Goal: Task Accomplishment & Management: Complete application form

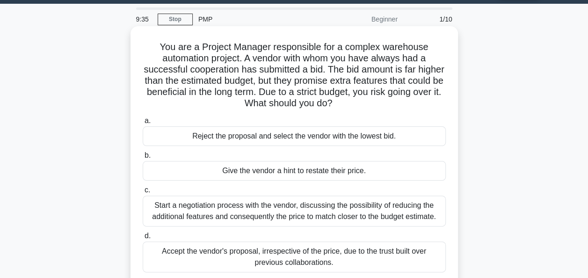
scroll to position [47, 0]
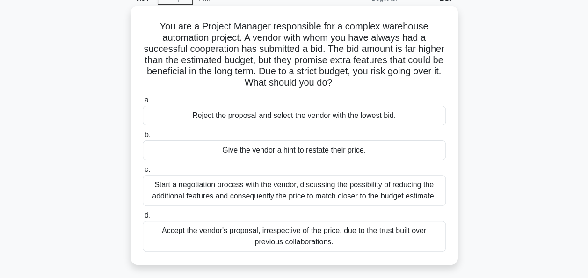
click at [354, 189] on div "Start a negotiation process with the vendor, discussing the possibility of redu…" at bounding box center [294, 190] width 303 height 31
click at [143, 172] on input "c. Start a negotiation process with the vendor, discussing the possibility of r…" at bounding box center [143, 169] width 0 height 6
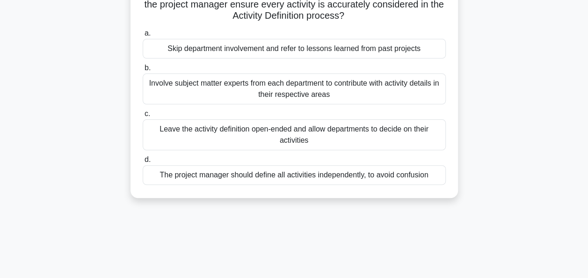
scroll to position [0, 0]
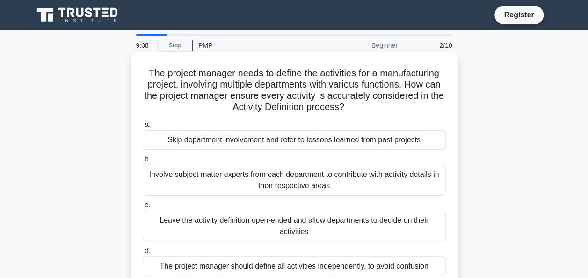
click at [252, 182] on div "Involve subject matter experts from each department to contribute with activity…" at bounding box center [294, 180] width 303 height 31
click at [143, 162] on input "b. Involve subject matter experts from each department to contribute with activ…" at bounding box center [143, 159] width 0 height 6
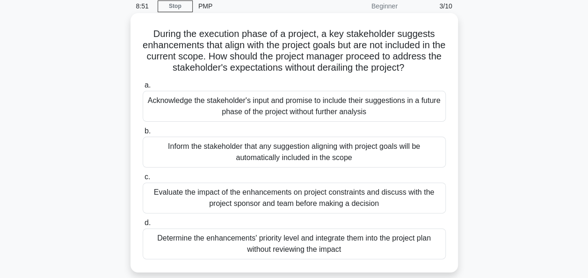
scroll to position [93, 0]
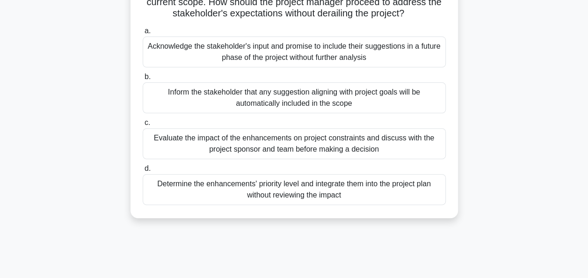
click at [275, 143] on div "Evaluate the impact of the enhancements on project constraints and discuss with…" at bounding box center [294, 143] width 303 height 31
click at [143, 126] on input "c. Evaluate the impact of the enhancements on project constraints and discuss w…" at bounding box center [143, 123] width 0 height 6
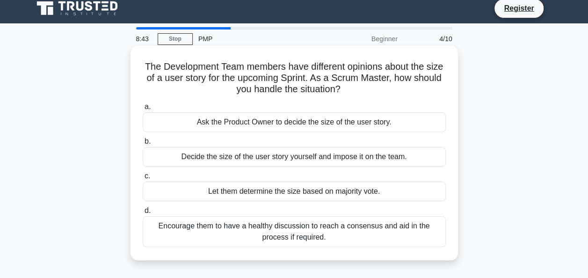
scroll to position [0, 0]
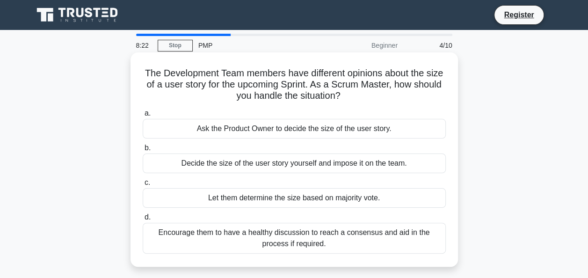
click at [331, 235] on div "Encourage them to have a healthy discussion to reach a consensus and aid in the…" at bounding box center [294, 238] width 303 height 31
click at [143, 220] on input "d. Encourage them to have a healthy discussion to reach a consensus and aid in …" at bounding box center [143, 217] width 0 height 6
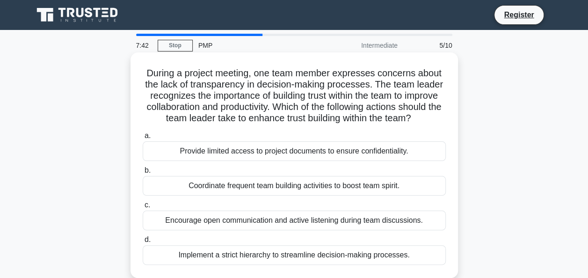
click at [299, 222] on div "Encourage open communication and active listening during team discussions." at bounding box center [294, 220] width 303 height 20
click at [143, 208] on input "c. Encourage open communication and active listening during team discussions." at bounding box center [143, 205] width 0 height 6
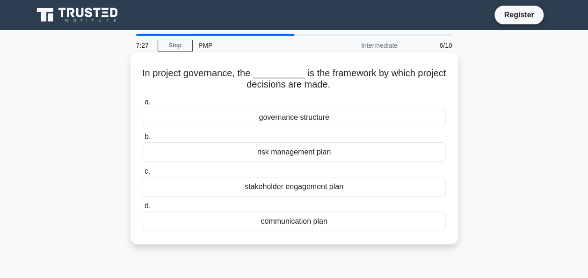
click at [354, 119] on div "governance structure" at bounding box center [294, 118] width 303 height 20
click at [143, 105] on input "a. governance structure" at bounding box center [143, 102] width 0 height 6
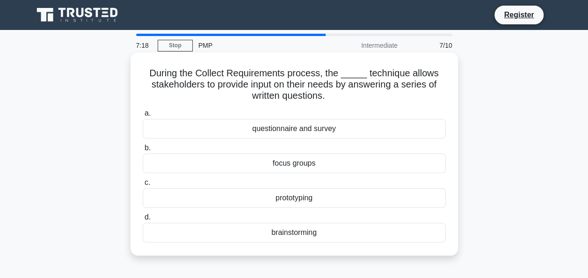
click at [354, 131] on div "questionnaire and survey" at bounding box center [294, 129] width 303 height 20
click at [143, 116] on input "a. questionnaire and survey" at bounding box center [143, 113] width 0 height 6
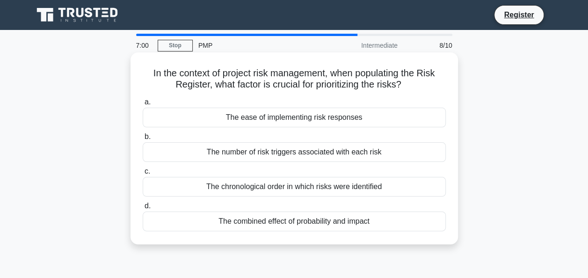
click at [384, 224] on div "The combined effect of probability and impact" at bounding box center [294, 221] width 303 height 20
click at [143, 209] on input "d. The combined effect of probability and impact" at bounding box center [143, 206] width 0 height 6
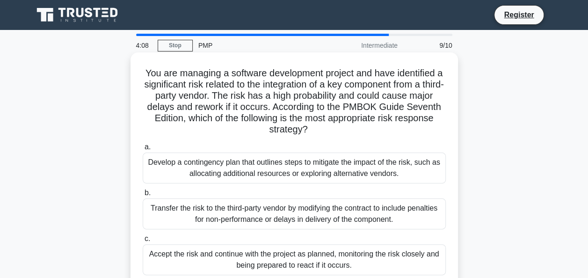
click at [267, 169] on div "Develop a contingency plan that outlines steps to mitigate the impact of the ri…" at bounding box center [294, 167] width 303 height 31
click at [143, 150] on input "a. Develop a contingency plan that outlines steps to mitigate the impact of the…" at bounding box center [143, 147] width 0 height 6
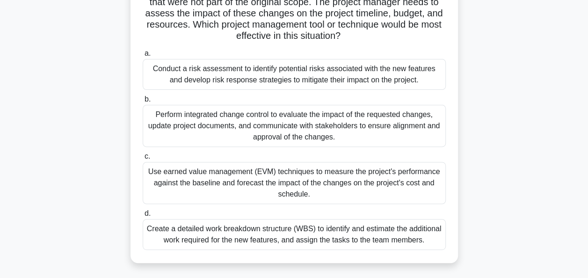
scroll to position [47, 0]
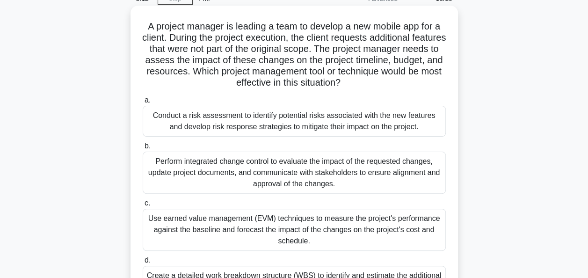
click at [388, 177] on div "Perform integrated change control to evaluate the impact of the requested chang…" at bounding box center [294, 172] width 303 height 42
click at [143, 149] on input "b. Perform integrated change control to evaluate the impact of the requested ch…" at bounding box center [143, 146] width 0 height 6
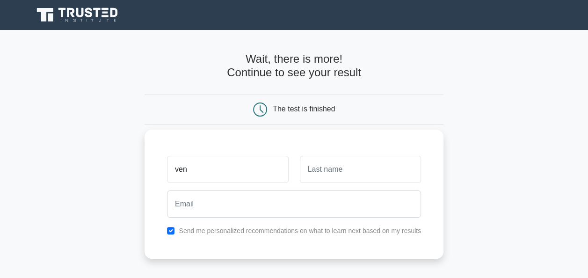
click at [249, 170] on input "ven" at bounding box center [227, 169] width 121 height 27
type input "ven"
click at [331, 170] on input "text" at bounding box center [360, 169] width 121 height 27
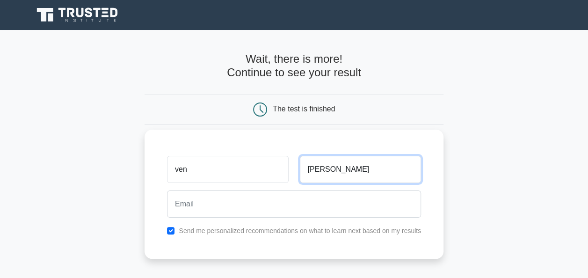
type input "kris"
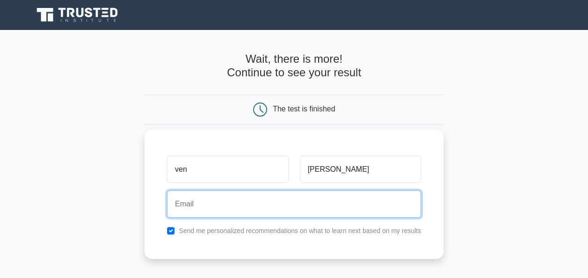
click at [249, 200] on input "email" at bounding box center [294, 203] width 254 height 27
type input "venkatesan.k@techmahindra.com"
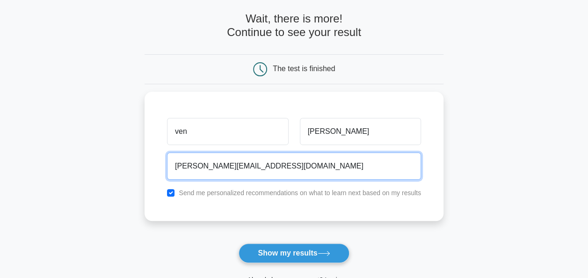
scroll to position [93, 0]
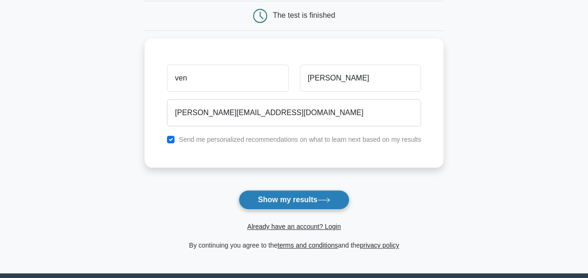
click at [291, 197] on button "Show my results" at bounding box center [293, 200] width 110 height 20
